Goal: Information Seeking & Learning: Check status

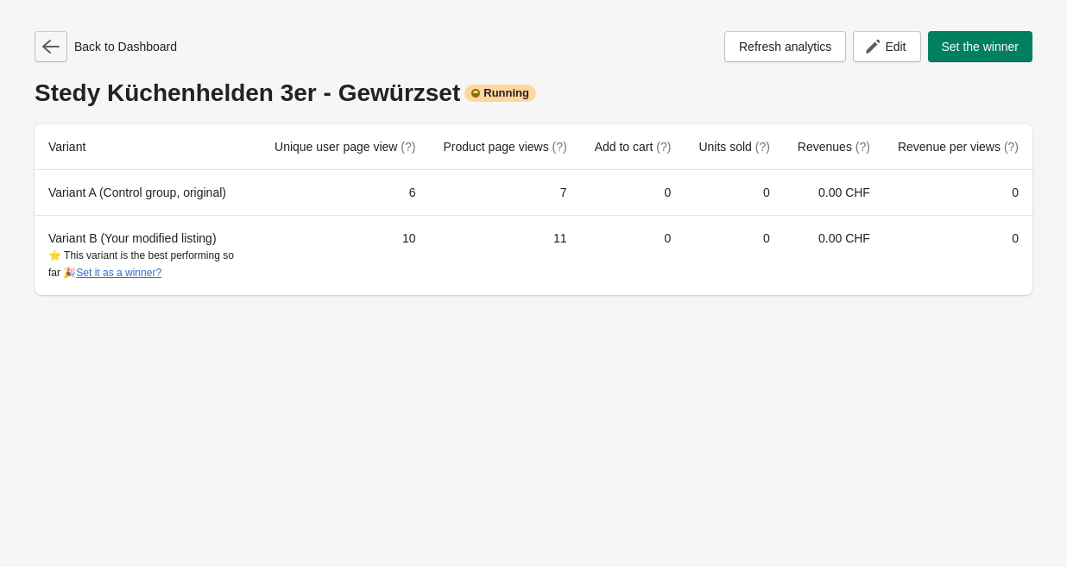
click at [51, 49] on icon "button" at bounding box center [50, 46] width 17 height 17
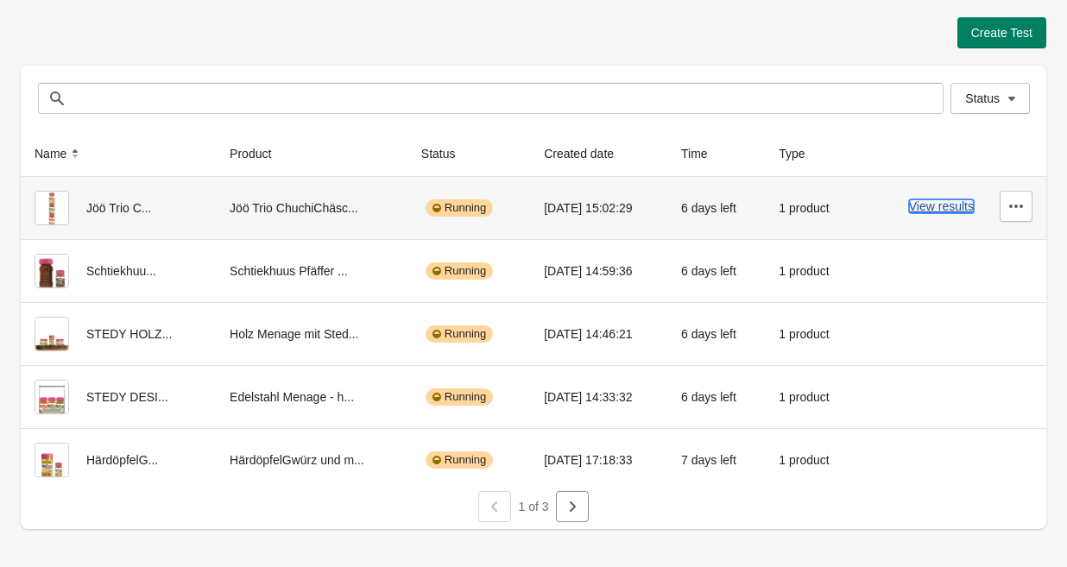
click at [937, 204] on button "View results" at bounding box center [941, 206] width 65 height 14
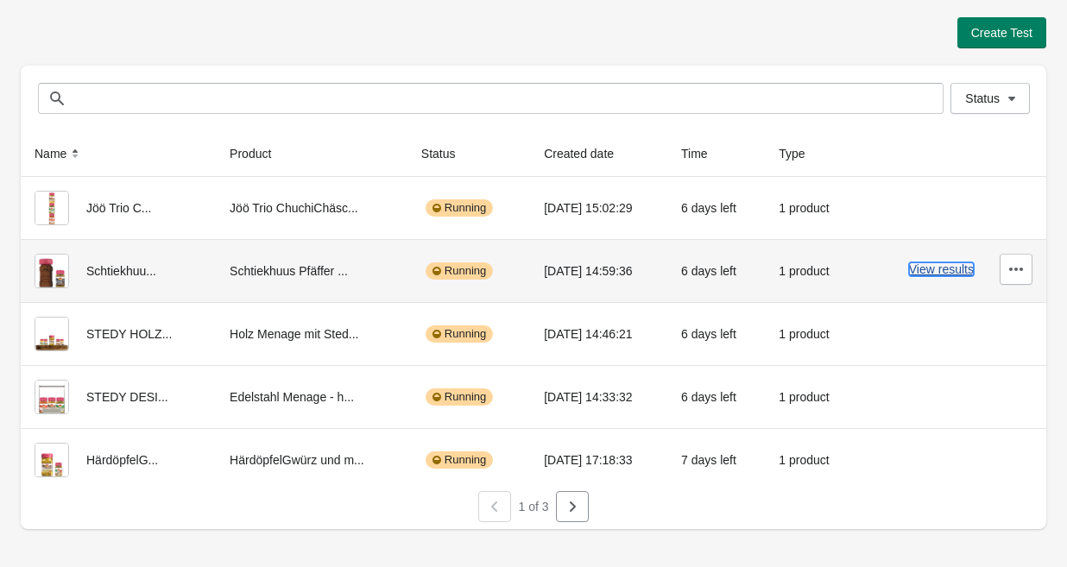
click at [915, 272] on button "View results" at bounding box center [941, 270] width 65 height 14
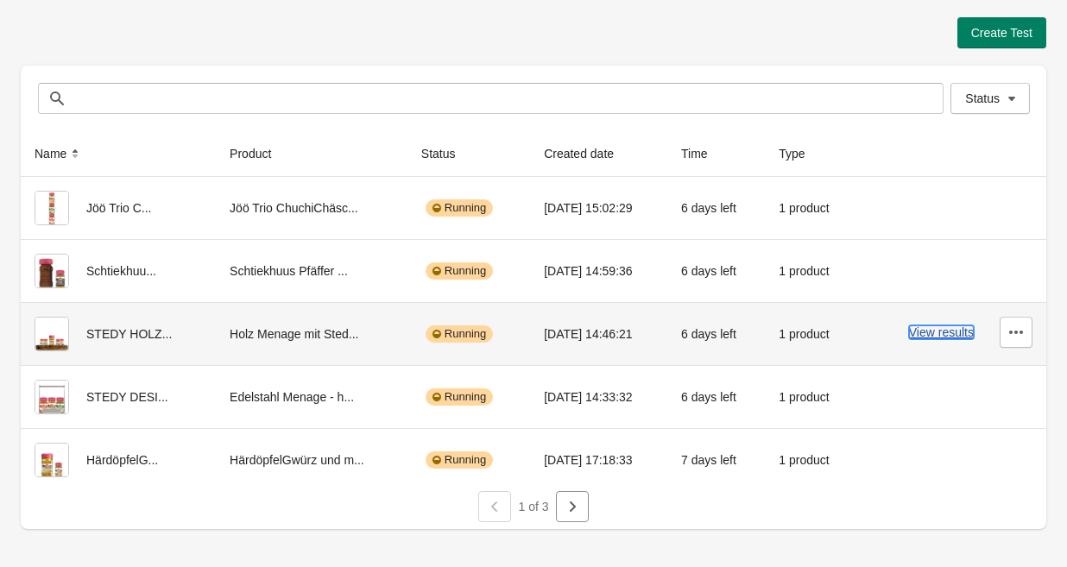
click at [940, 328] on button "View results" at bounding box center [941, 333] width 65 height 14
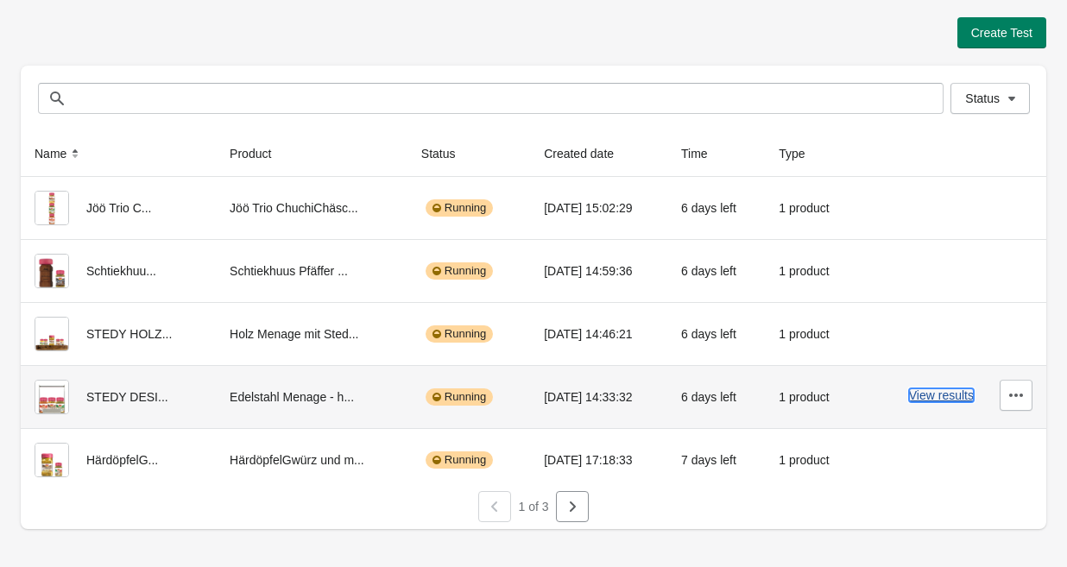
click at [927, 396] on button "View results" at bounding box center [941, 396] width 65 height 14
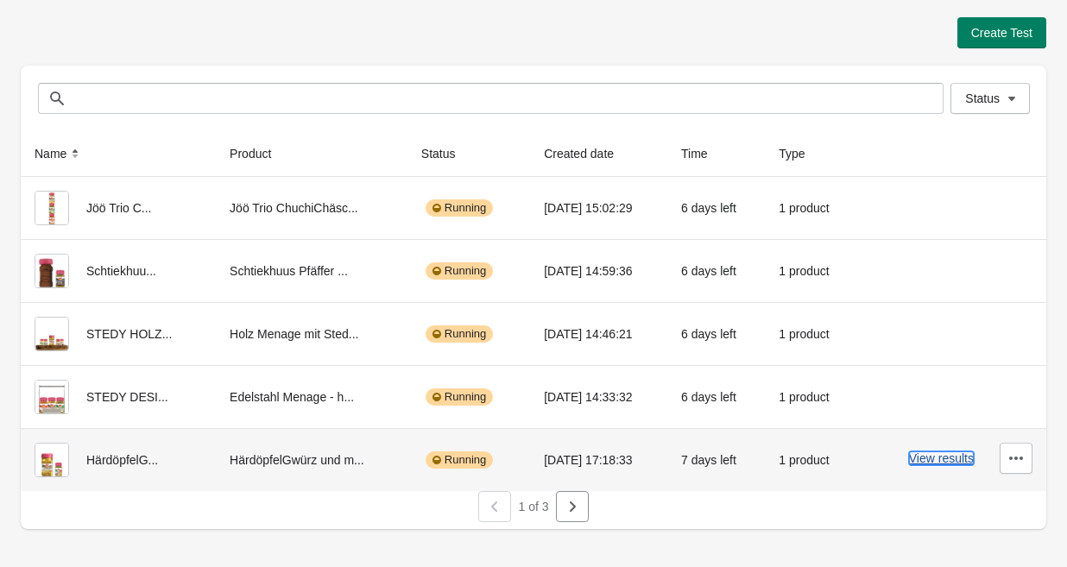
click at [954, 464] on button "View results" at bounding box center [941, 459] width 65 height 14
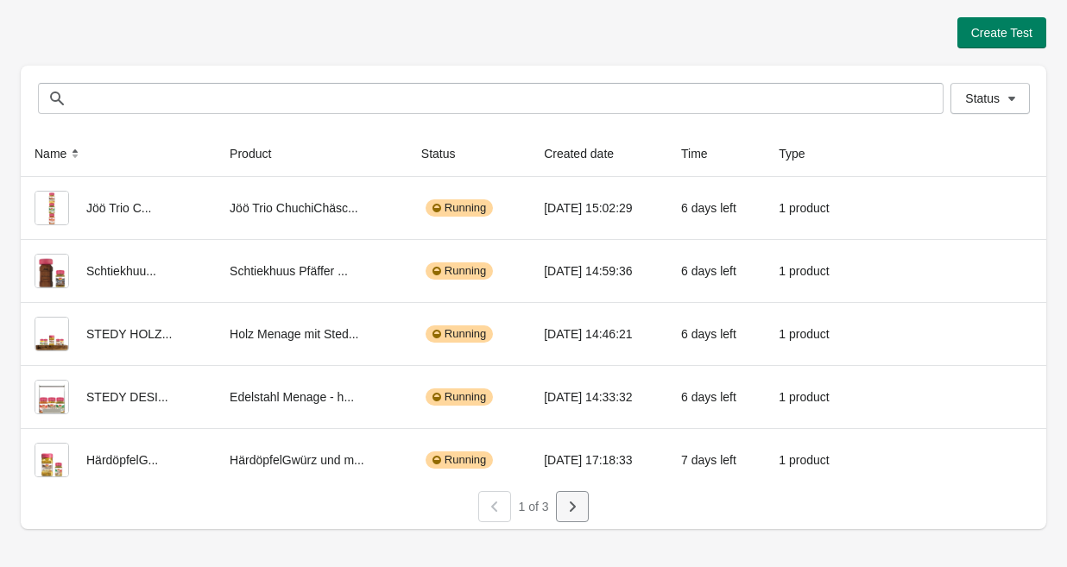
click at [571, 511] on icon "button" at bounding box center [572, 506] width 17 height 17
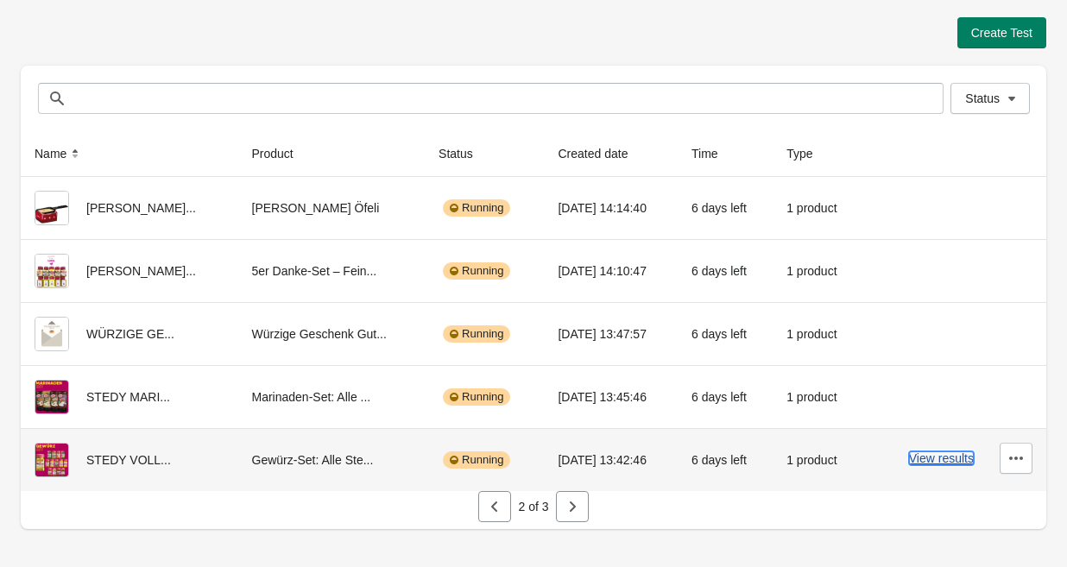
click at [931, 460] on button "View results" at bounding box center [941, 459] width 65 height 14
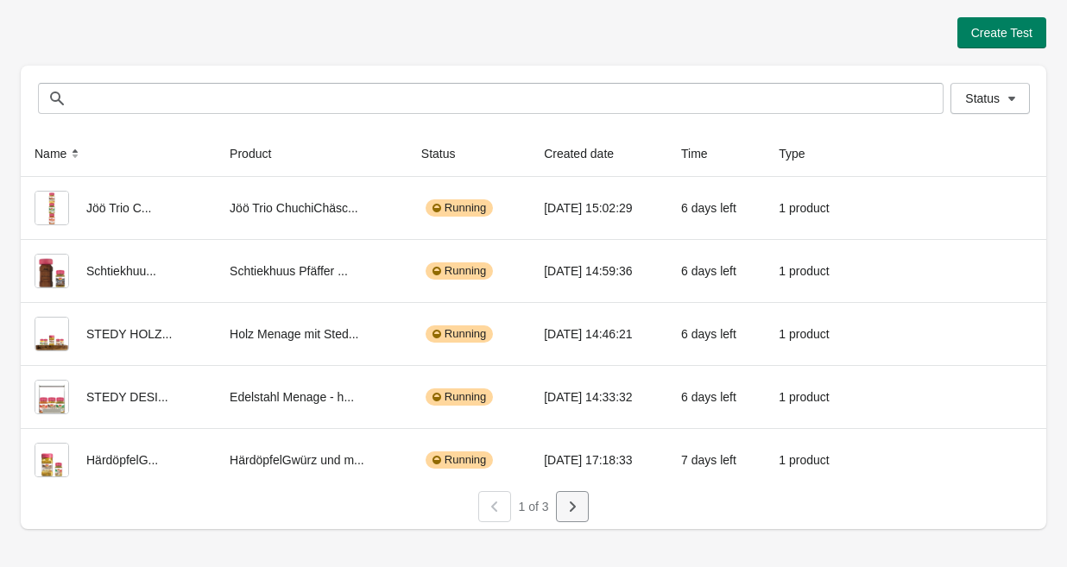
click at [573, 516] on button "button" at bounding box center [572, 506] width 33 height 31
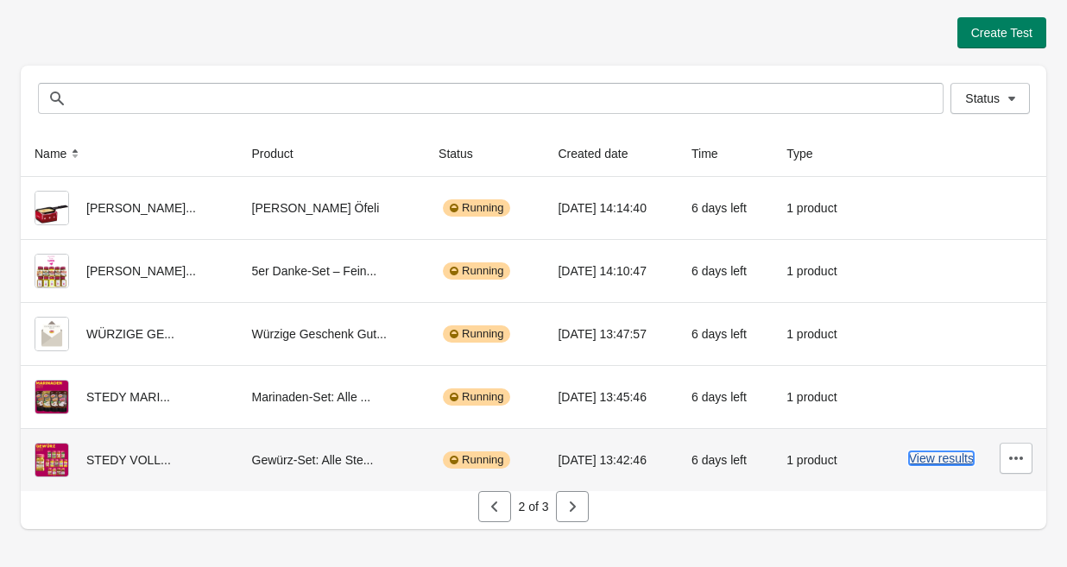
click at [923, 459] on button "View results" at bounding box center [941, 459] width 65 height 14
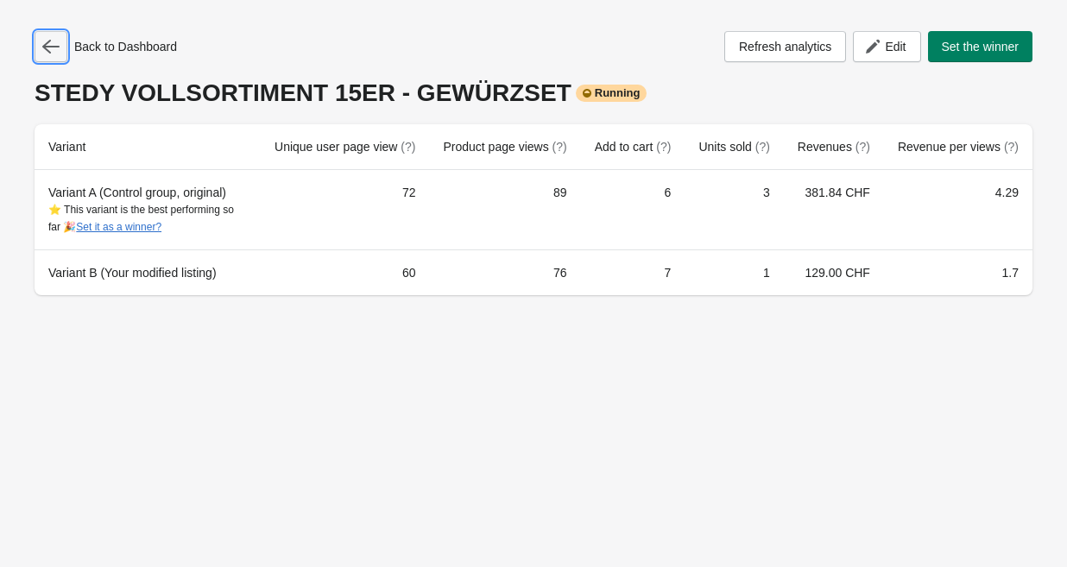
click at [47, 51] on icon "button" at bounding box center [50, 47] width 17 height 14
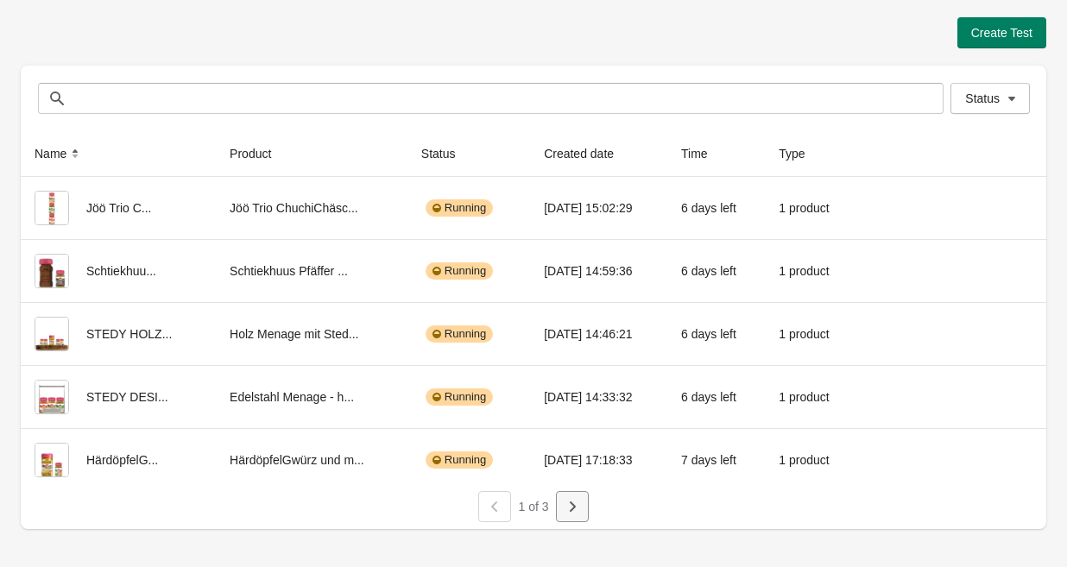
click at [584, 509] on button "button" at bounding box center [572, 506] width 33 height 31
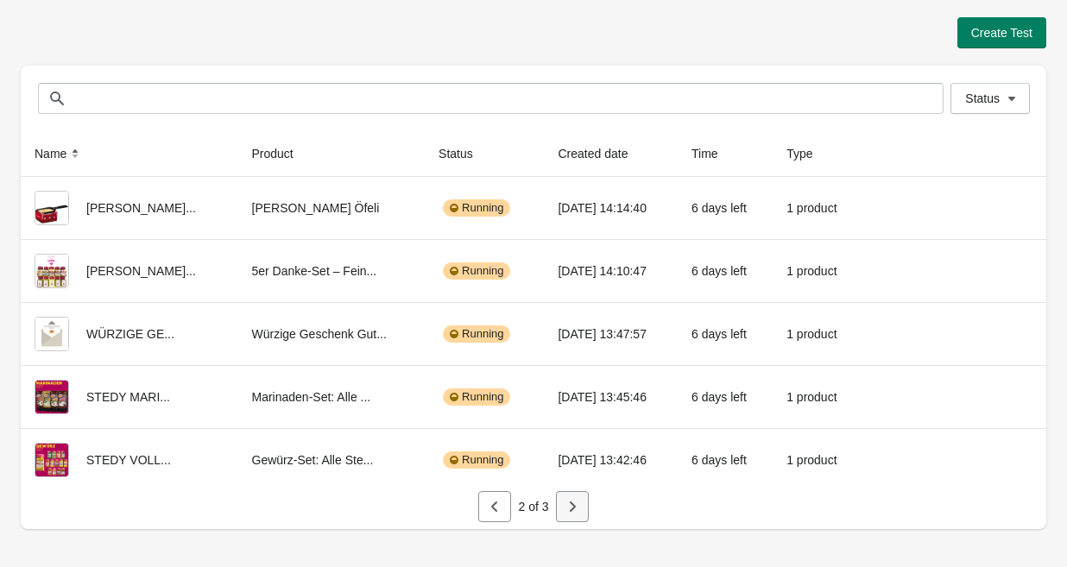
click at [571, 508] on icon "button" at bounding box center [572, 506] width 17 height 17
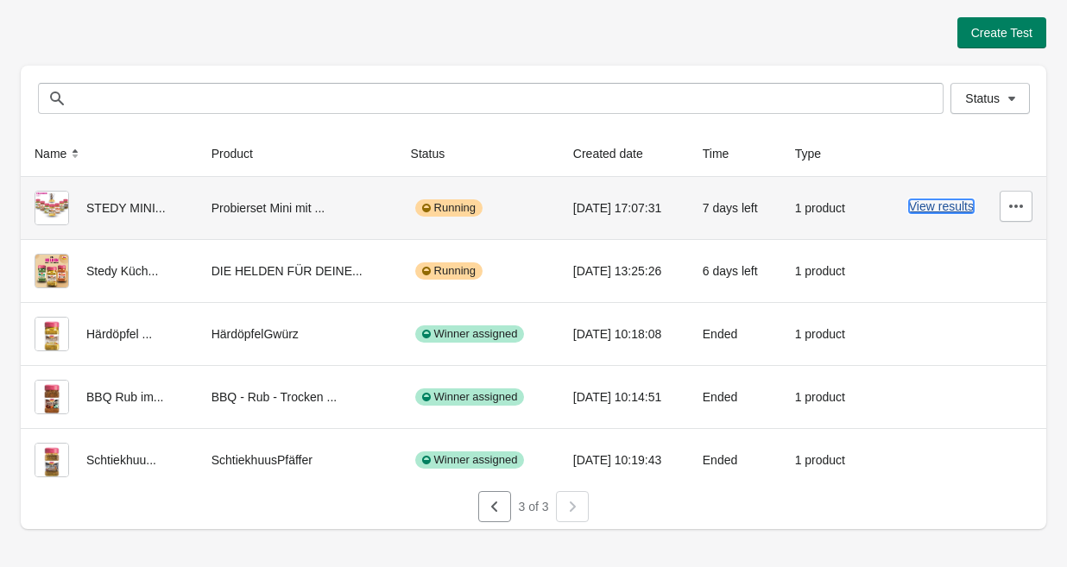
click at [944, 211] on button "View results" at bounding box center [941, 206] width 65 height 14
